Goal: Check status: Check status

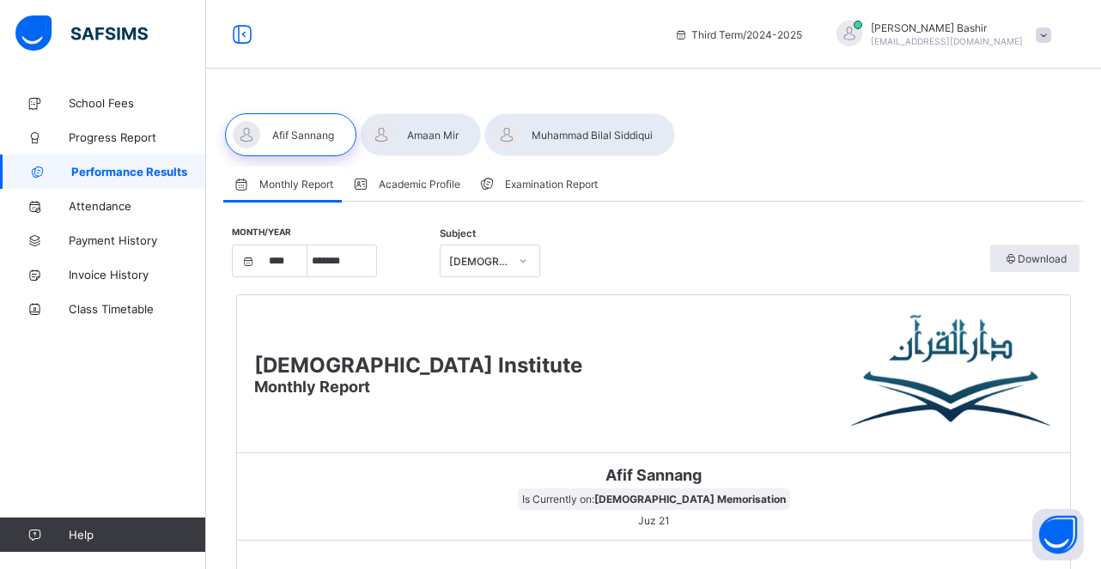
select select "****"
select select "*"
click at [130, 109] on span "School Fees" at bounding box center [137, 103] width 137 height 14
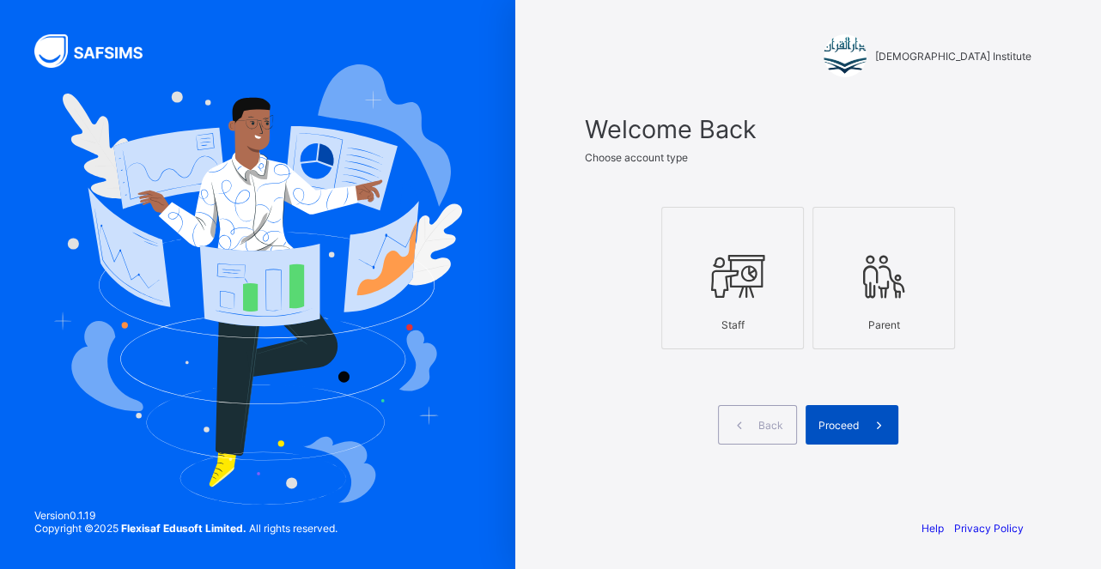
click at [862, 430] on span at bounding box center [879, 425] width 40 height 40
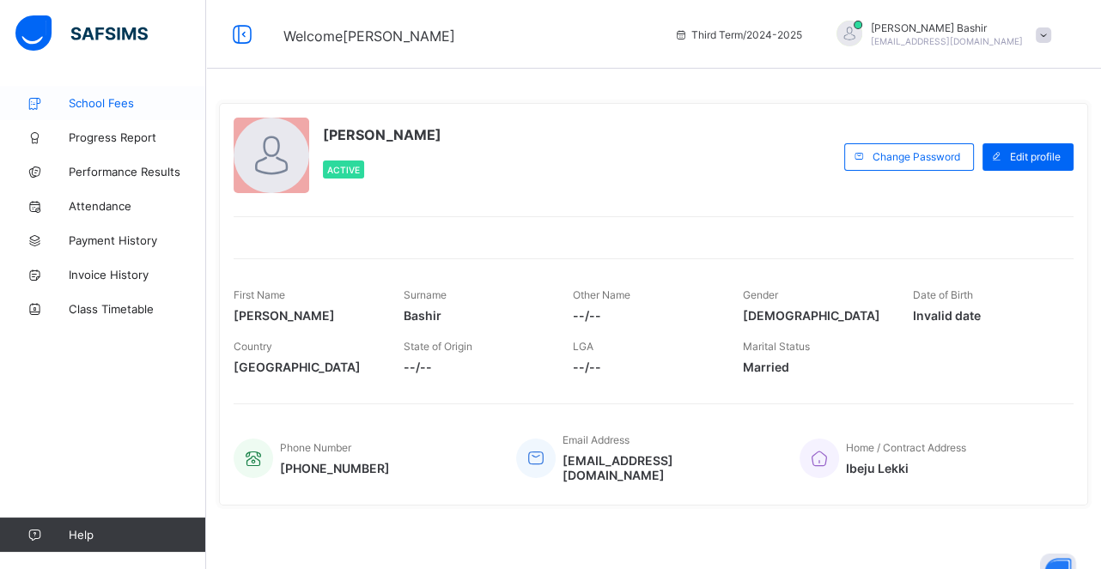
click at [120, 105] on span "School Fees" at bounding box center [137, 103] width 137 height 14
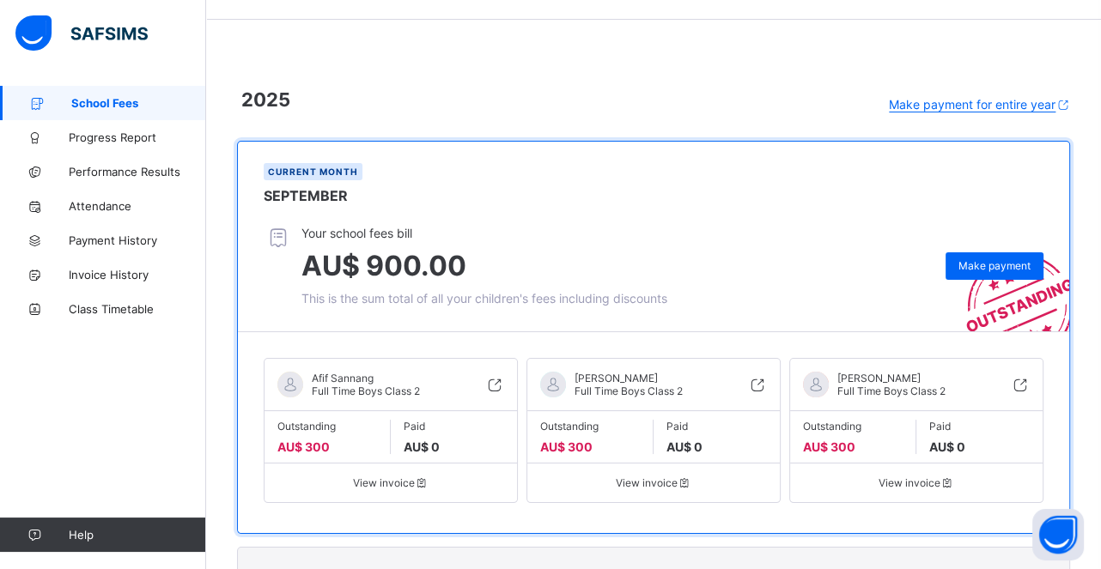
scroll to position [52, 0]
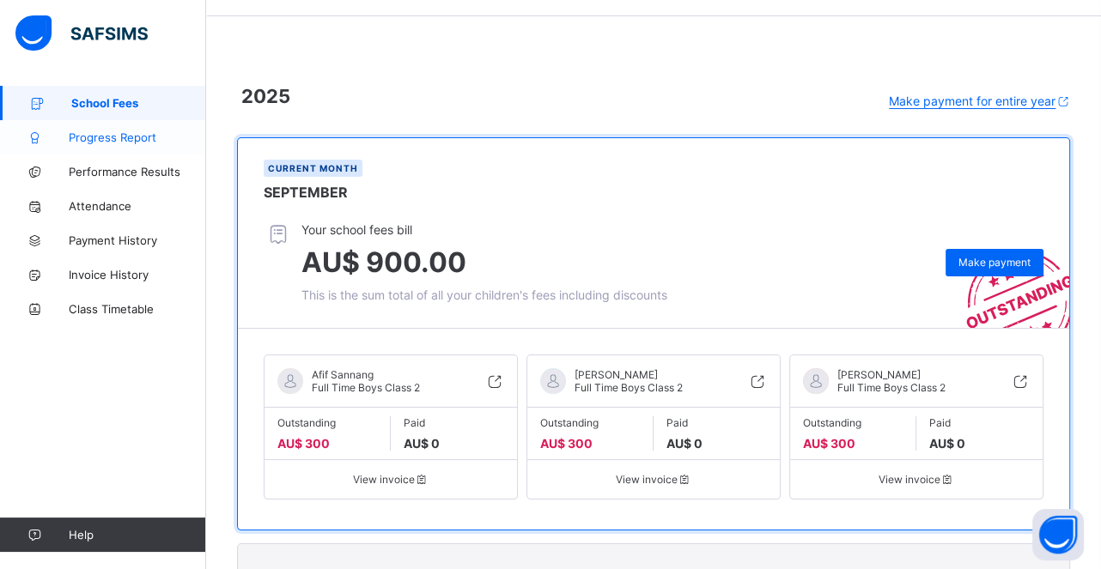
click at [112, 139] on span "Progress Report" at bounding box center [137, 138] width 137 height 14
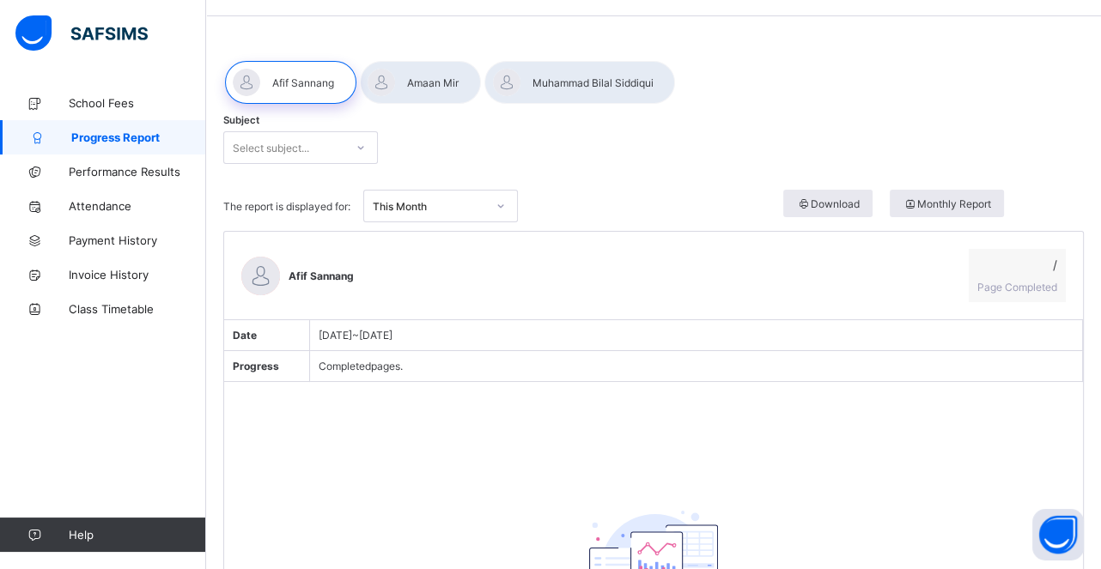
click at [411, 87] on div at bounding box center [420, 82] width 121 height 43
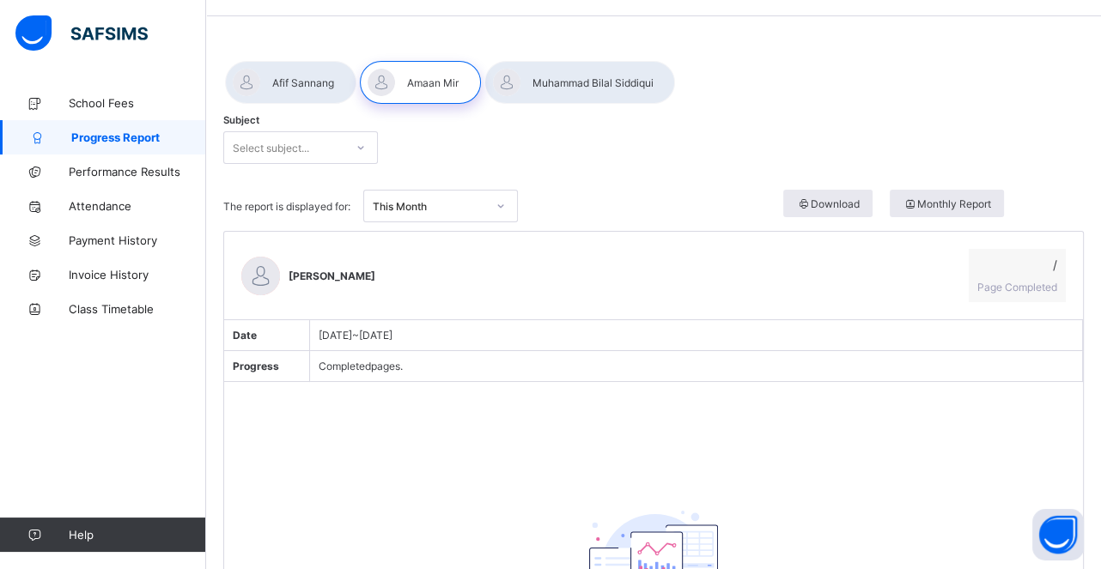
click at [330, 82] on div at bounding box center [290, 82] width 131 height 43
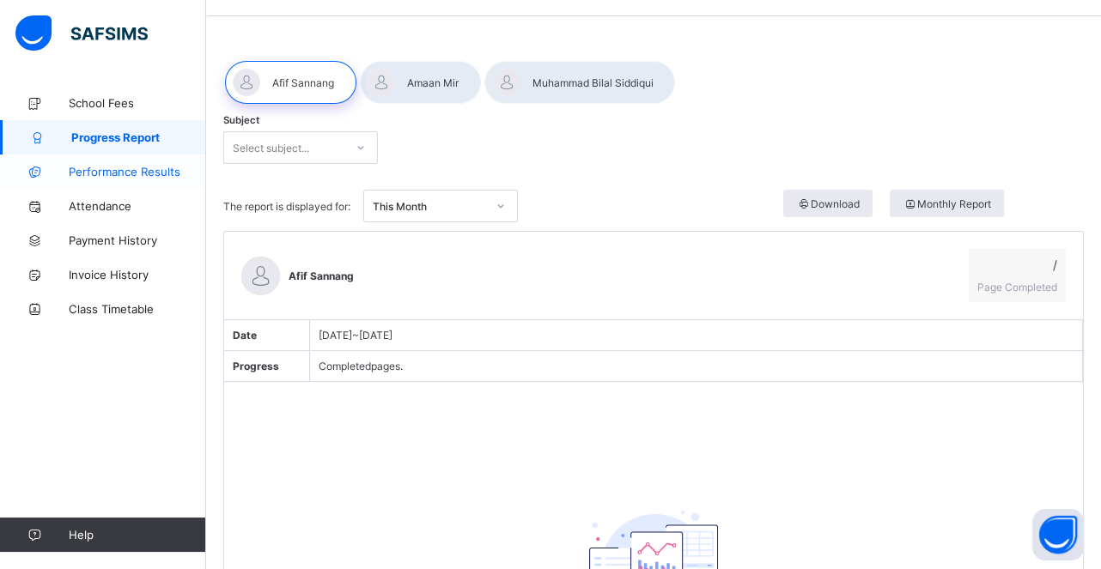
click at [173, 172] on span "Performance Results" at bounding box center [137, 172] width 137 height 14
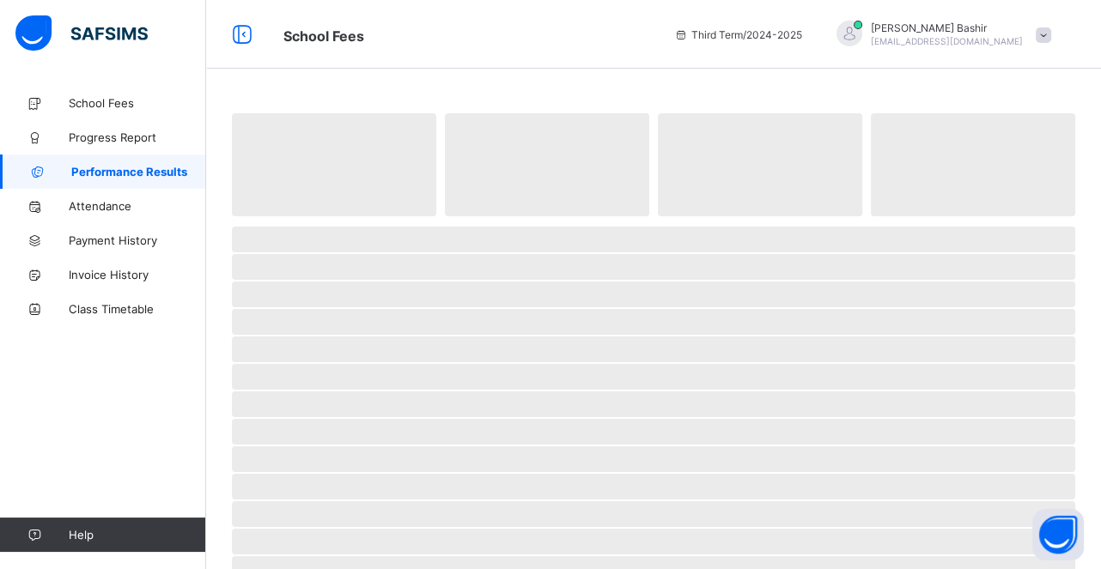
select select "****"
select select "*"
